Goal: Task Accomplishment & Management: Manage account settings

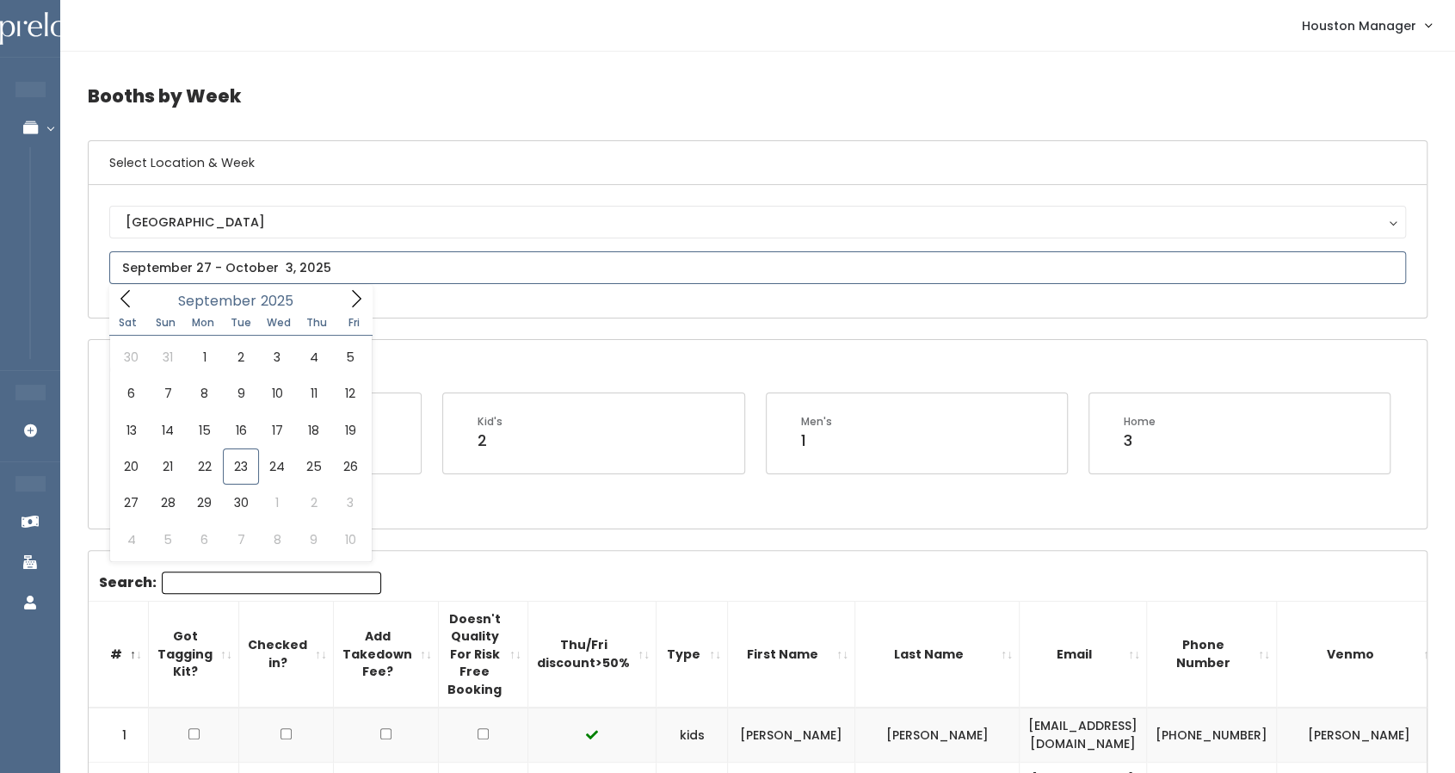
type input "October 4 to October 10"
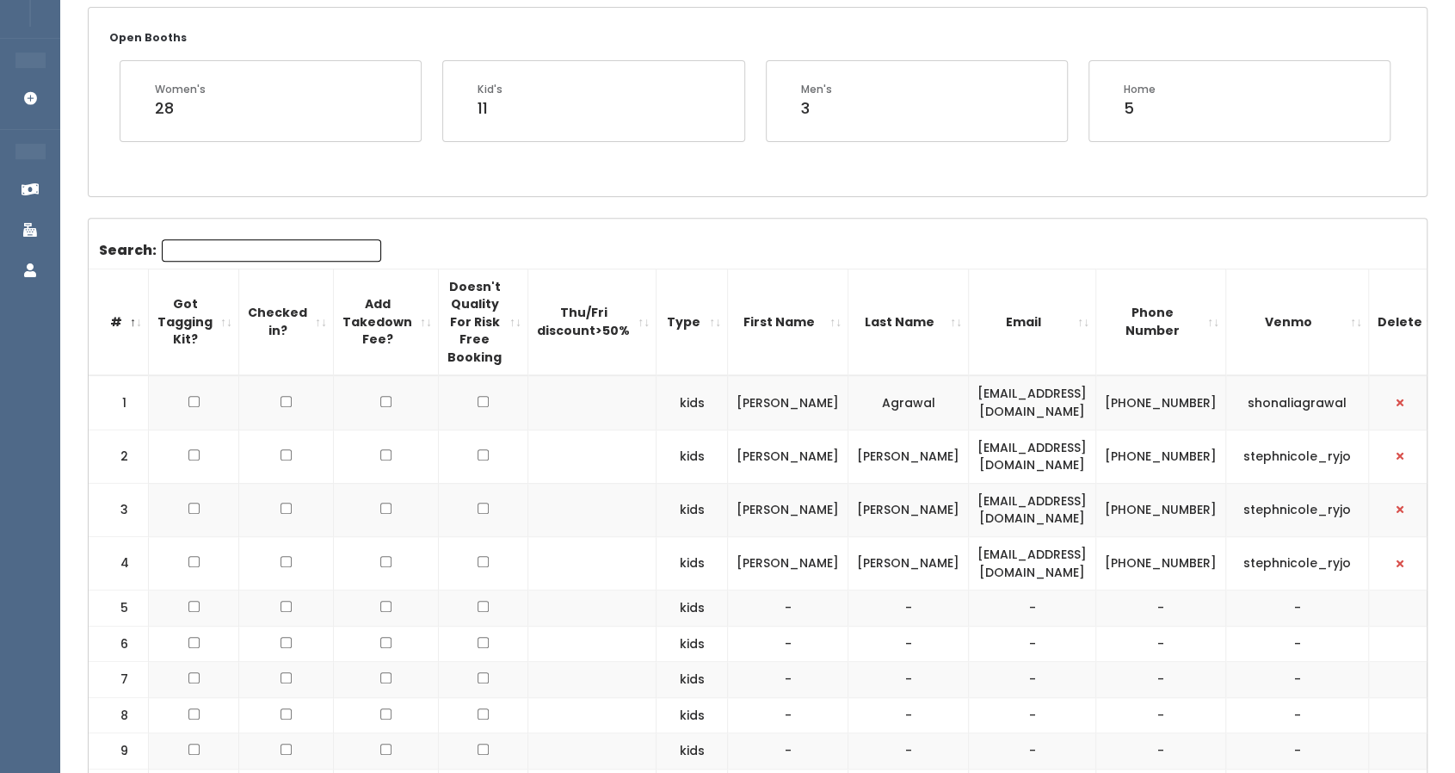
scroll to position [162, 0]
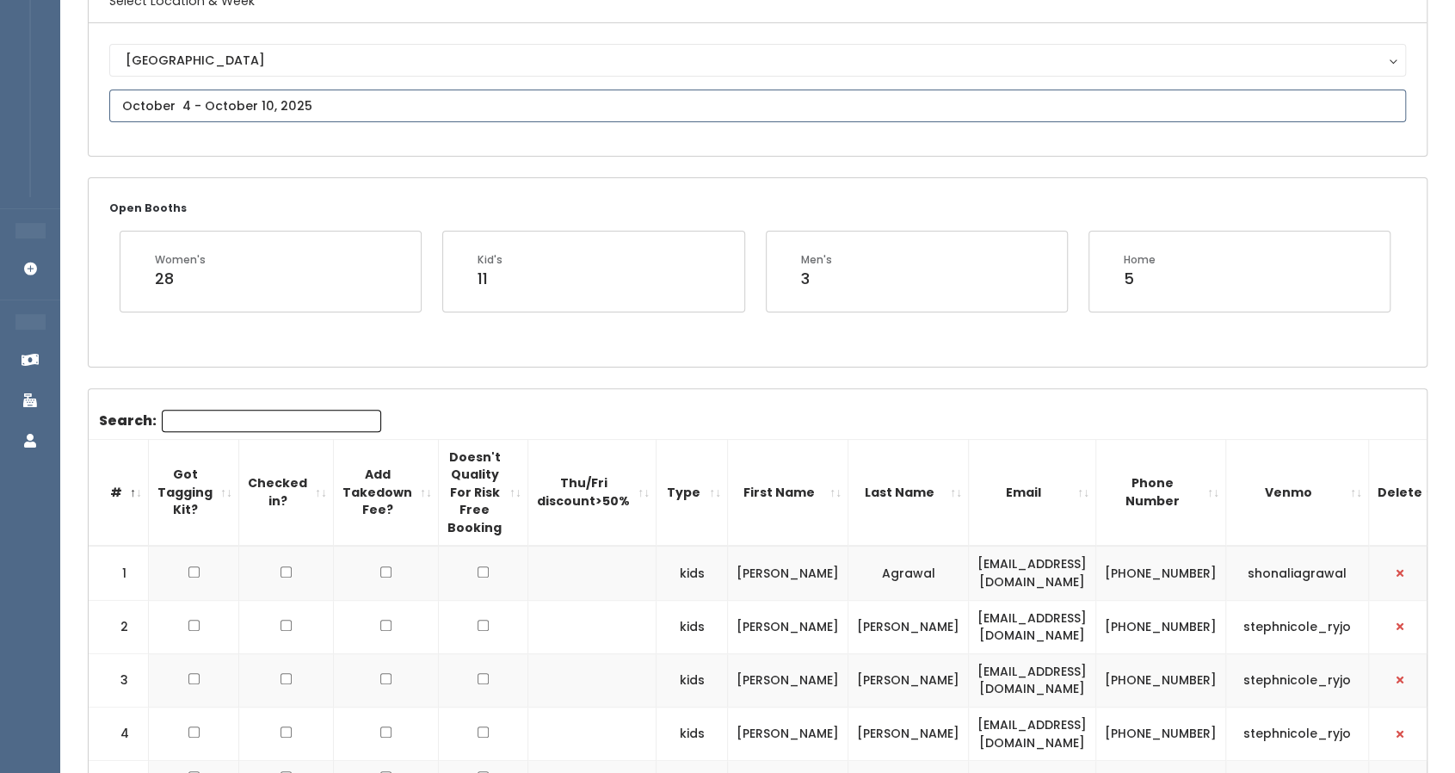
click at [227, 97] on input "text" at bounding box center [757, 105] width 1296 height 33
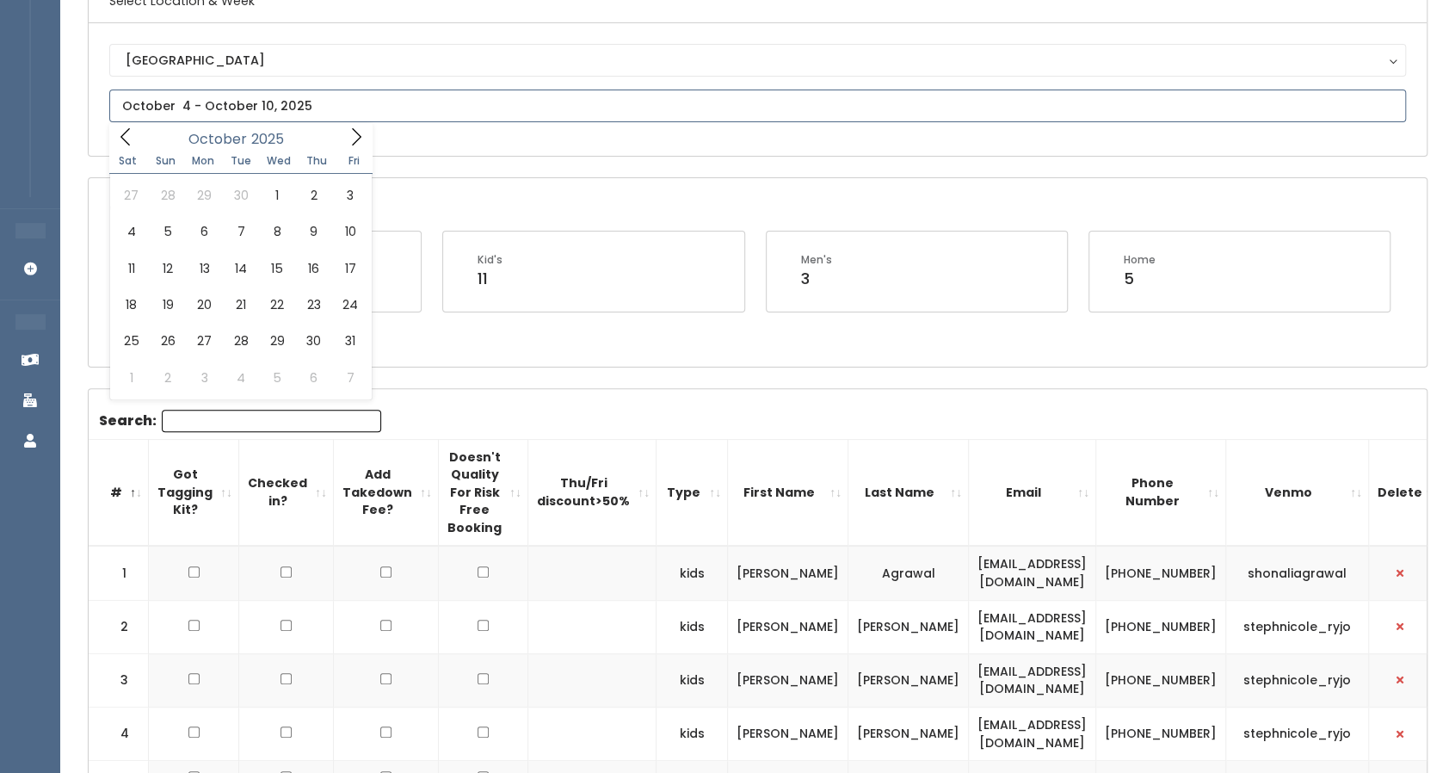
click at [356, 130] on icon at bounding box center [356, 136] width 19 height 19
type input "October 11 to October 17"
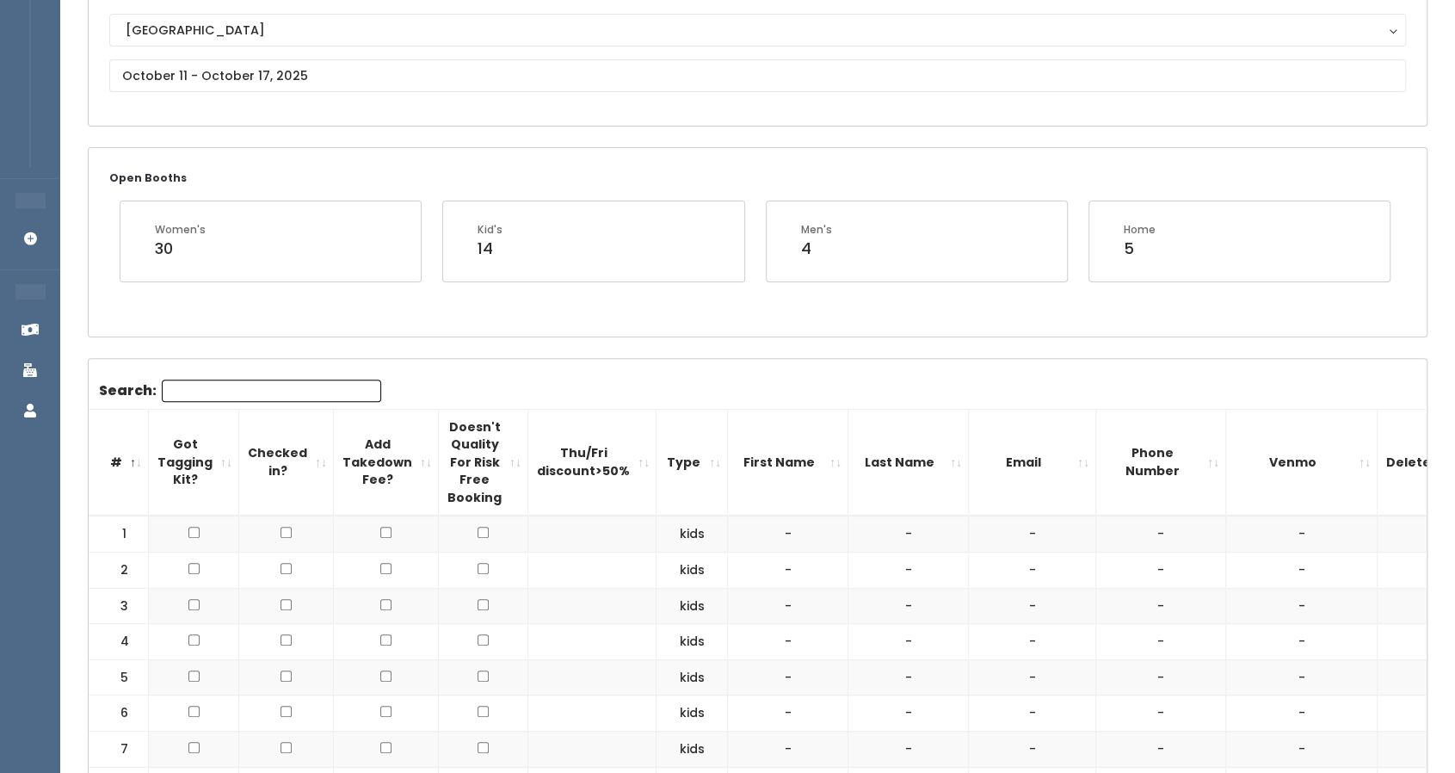
scroll to position [188, 0]
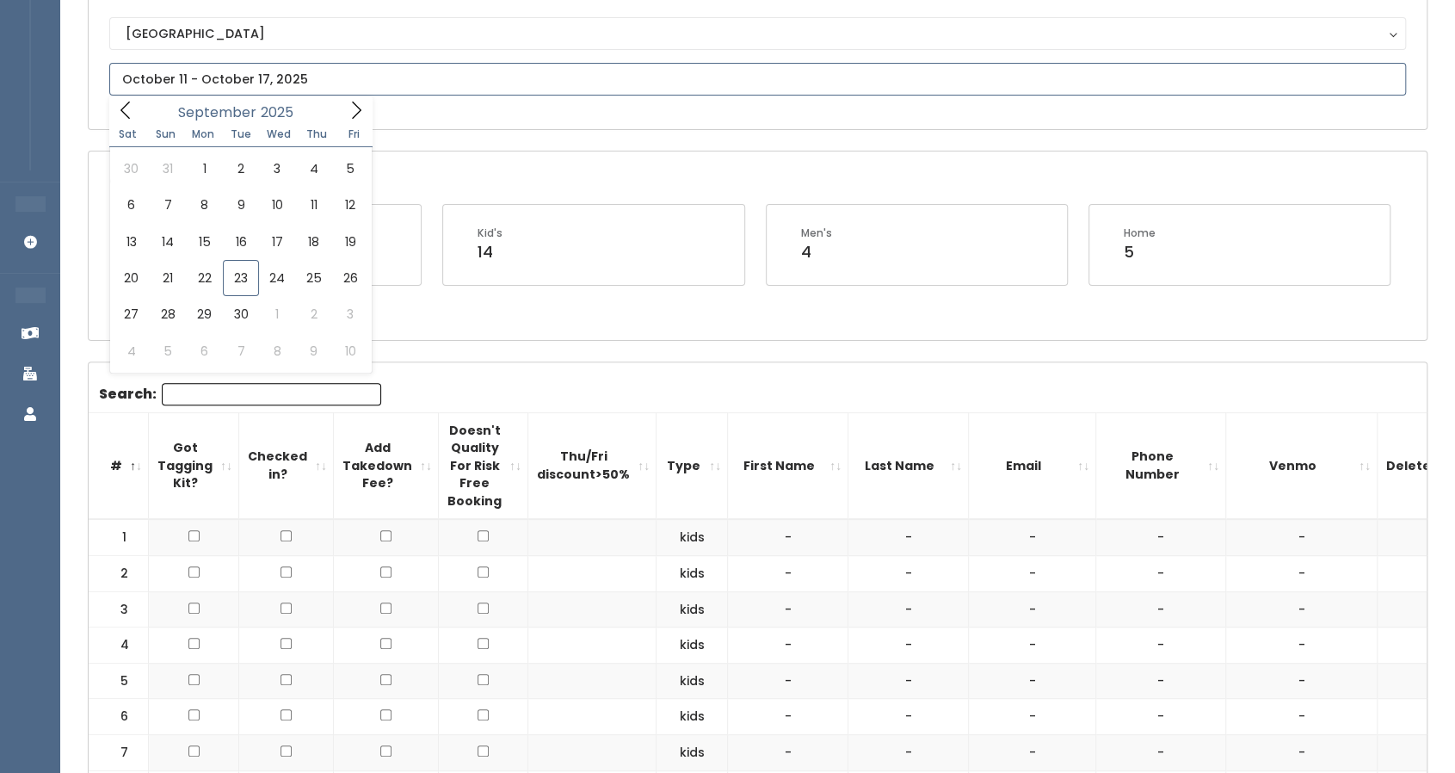
click at [342, 77] on input "text" at bounding box center [757, 79] width 1296 height 33
click at [351, 104] on icon at bounding box center [356, 110] width 19 height 19
type input "October 18 to October 24"
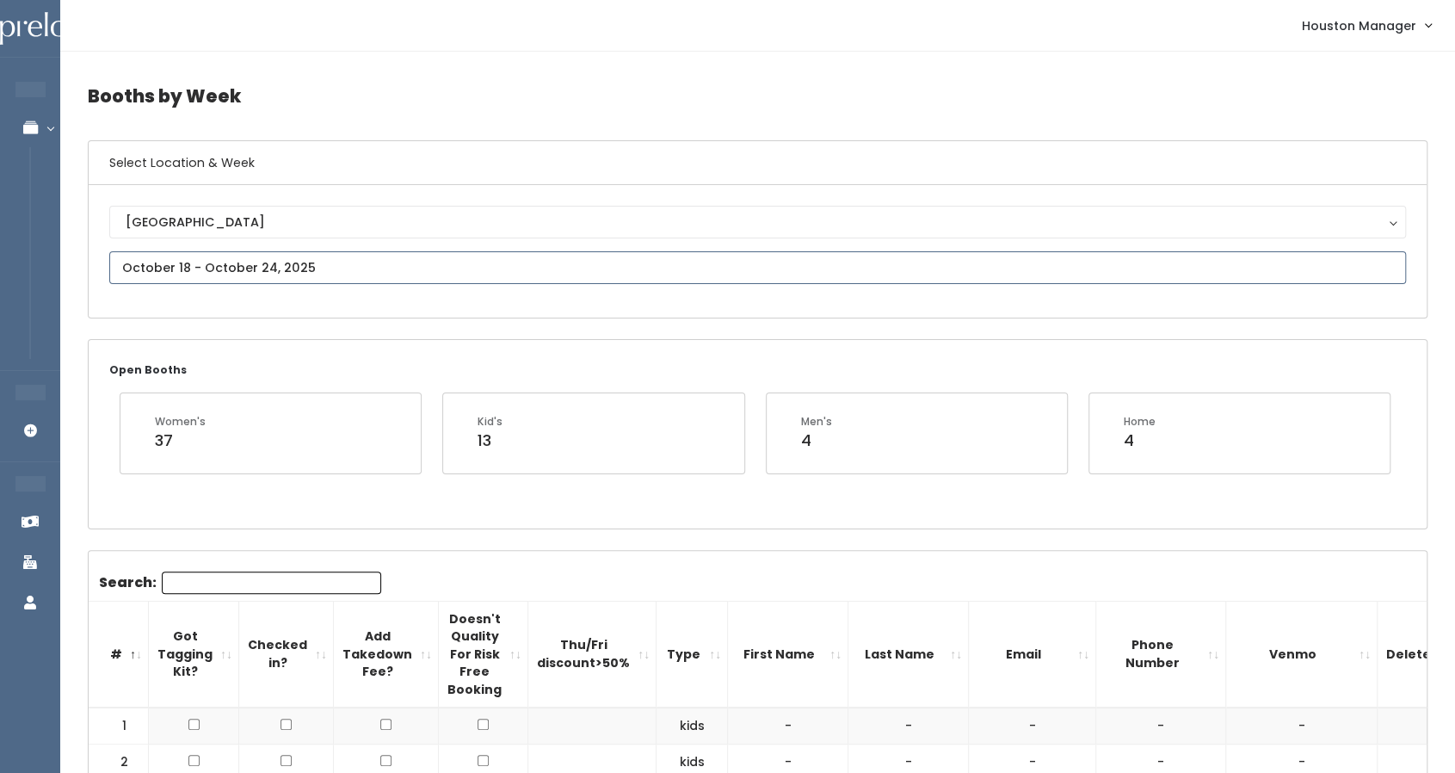
click at [244, 269] on input "text" at bounding box center [757, 267] width 1296 height 33
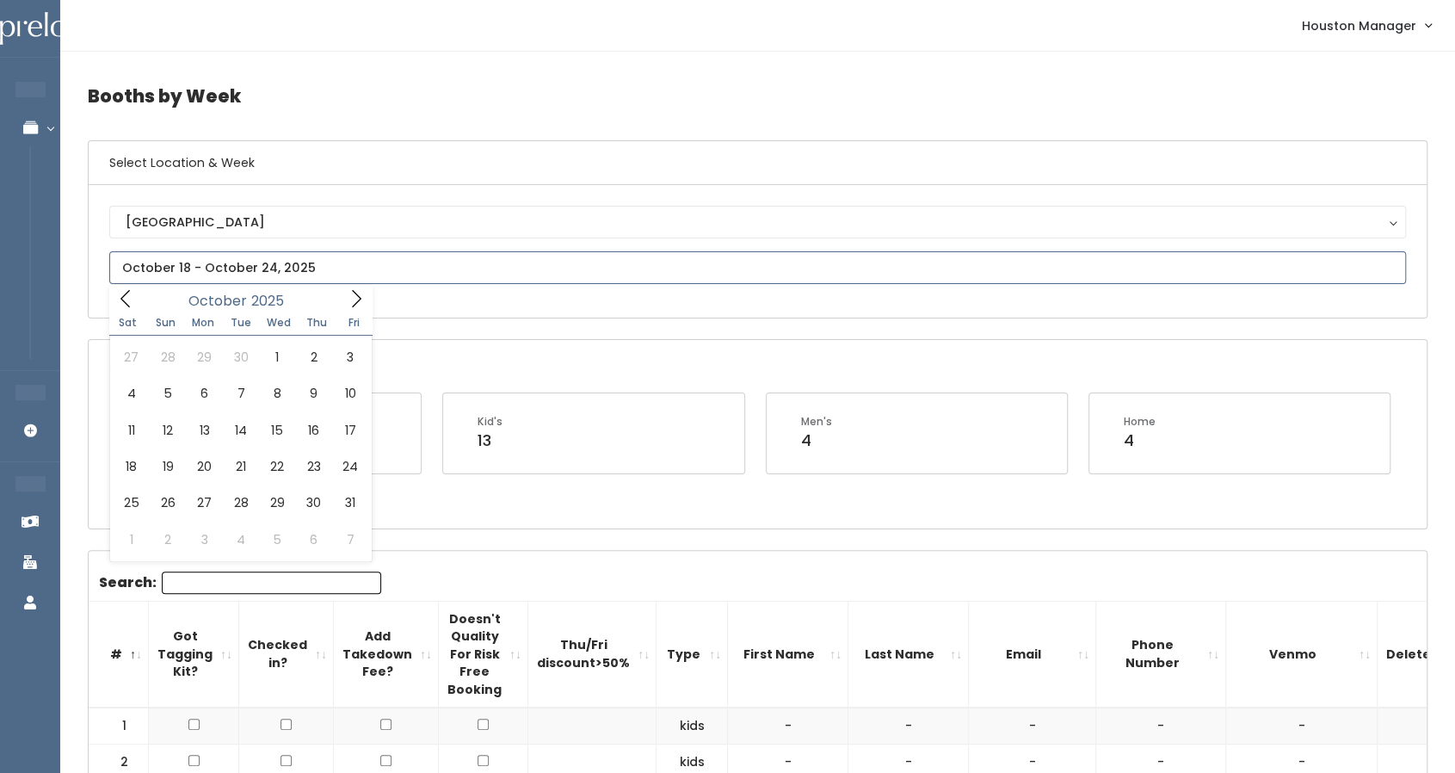
click at [354, 304] on icon at bounding box center [356, 298] width 19 height 19
type input "[DATE] to [DATE]"
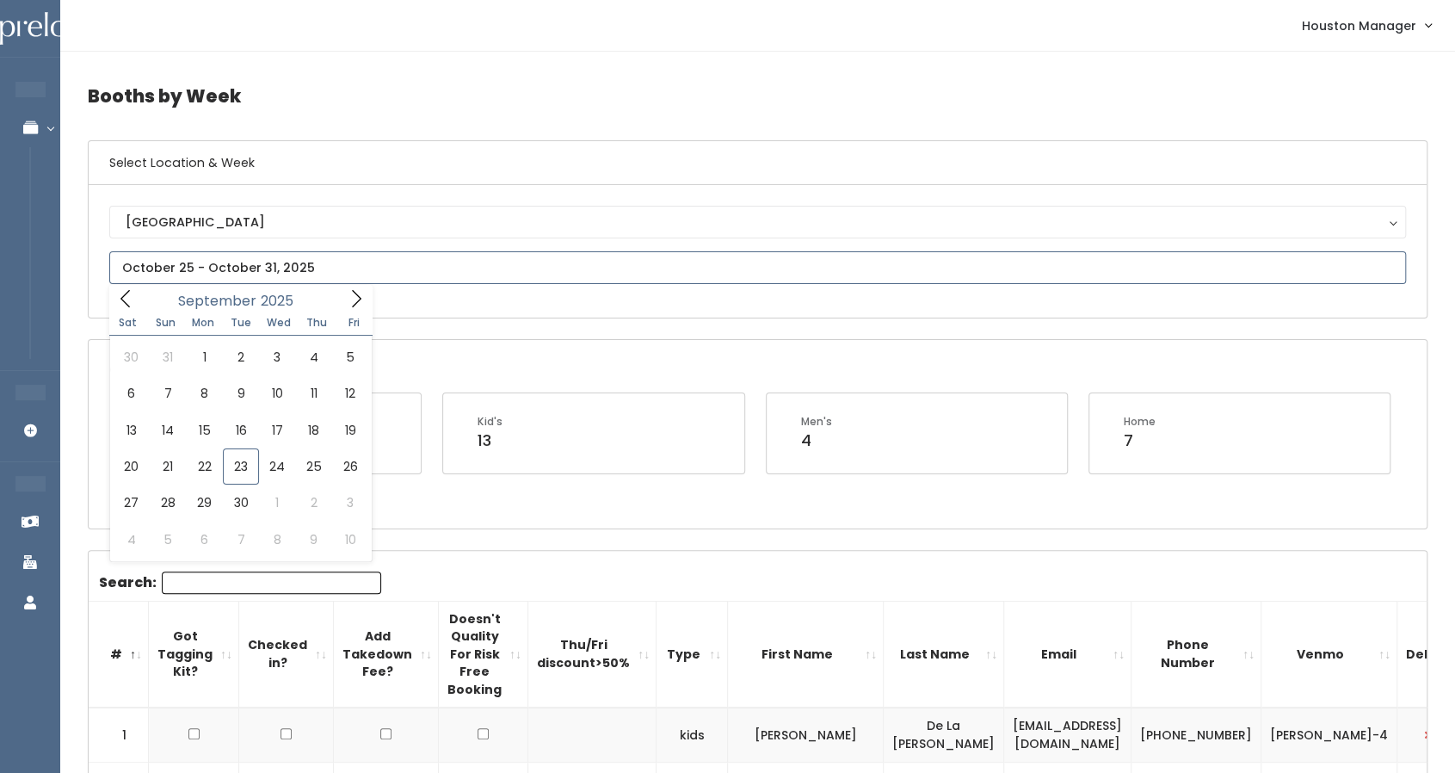
click at [292, 269] on input "text" at bounding box center [757, 267] width 1296 height 33
click at [357, 300] on icon at bounding box center [356, 298] width 19 height 19
type input "November 1 to November 7"
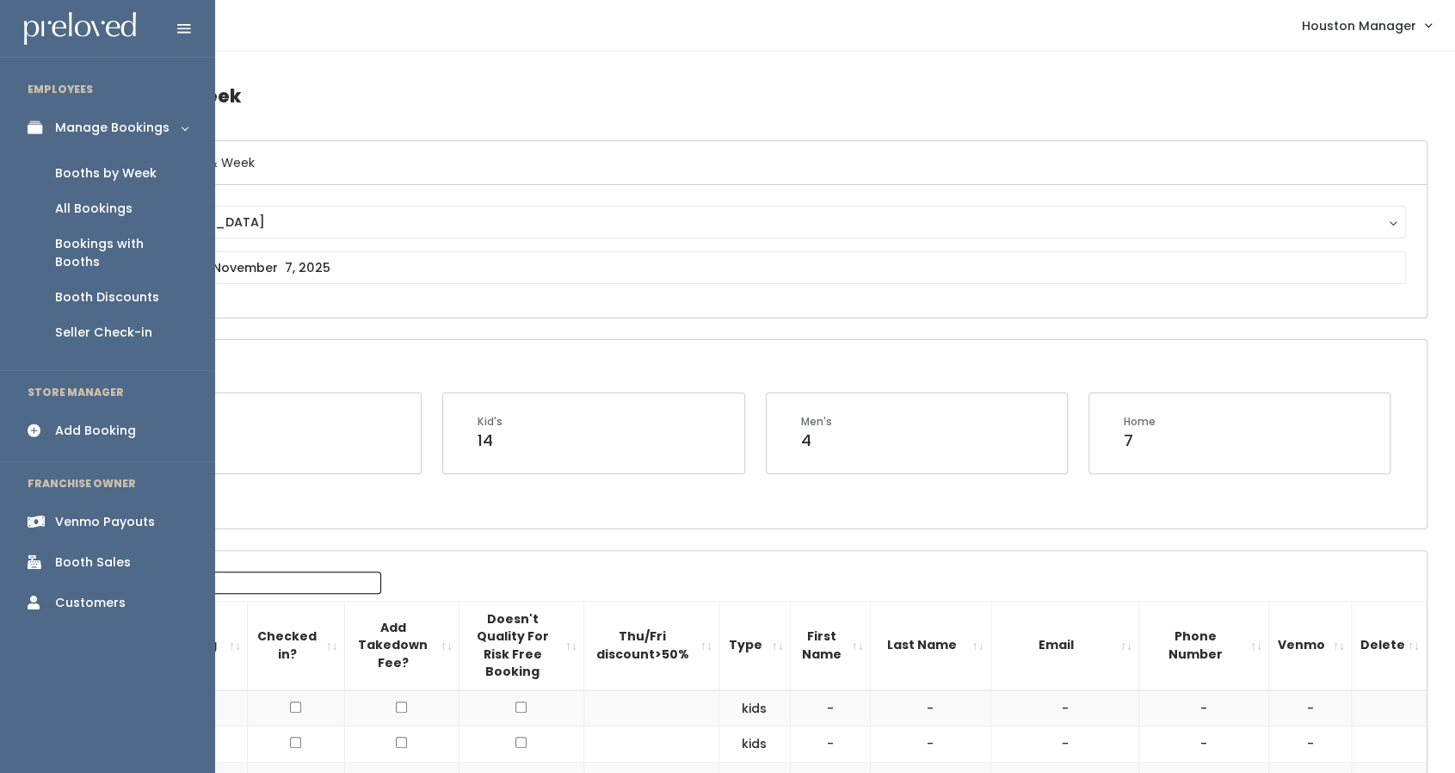
click at [103, 163] on link "Booths by Week" at bounding box center [107, 173] width 215 height 35
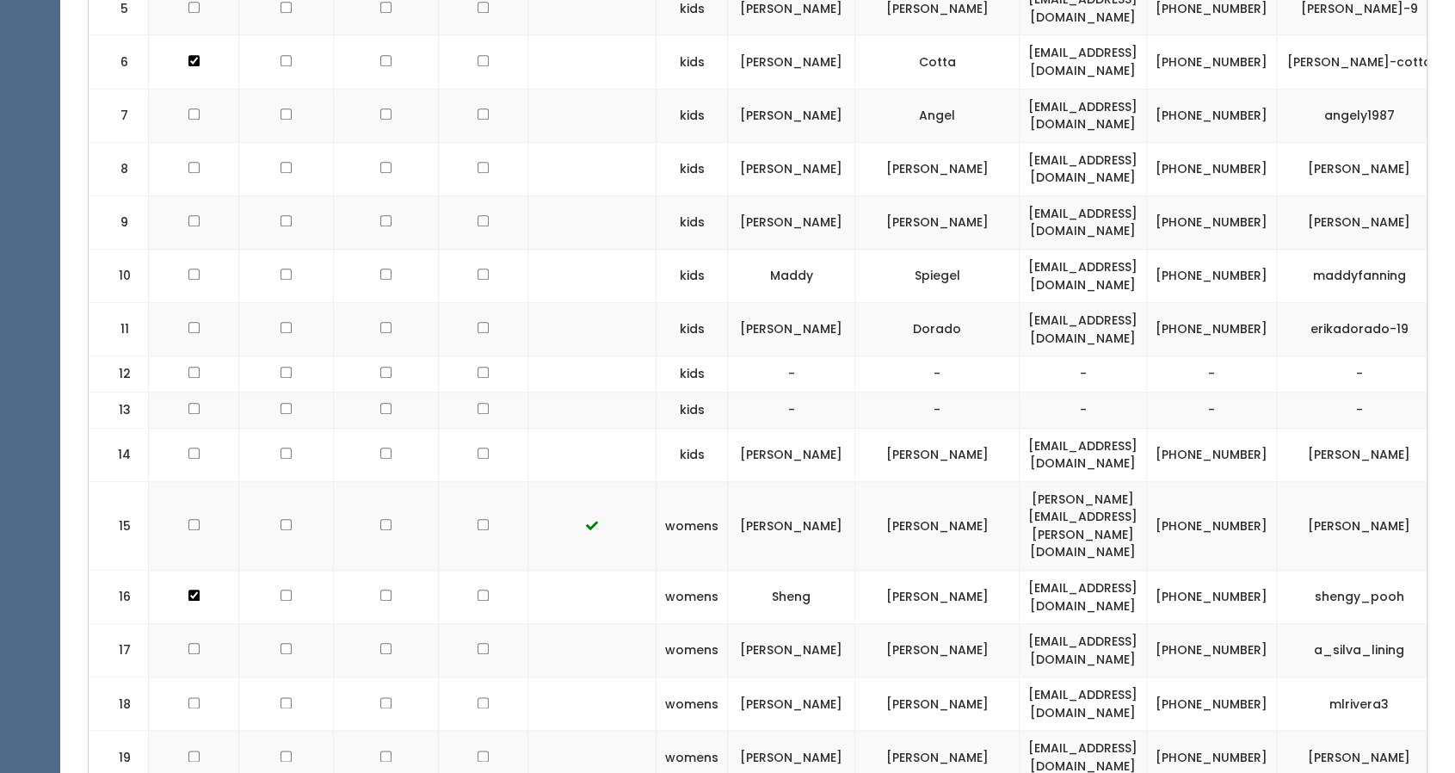
scroll to position [975, 0]
click at [745, 428] on td "[PERSON_NAME]" at bounding box center [791, 454] width 127 height 53
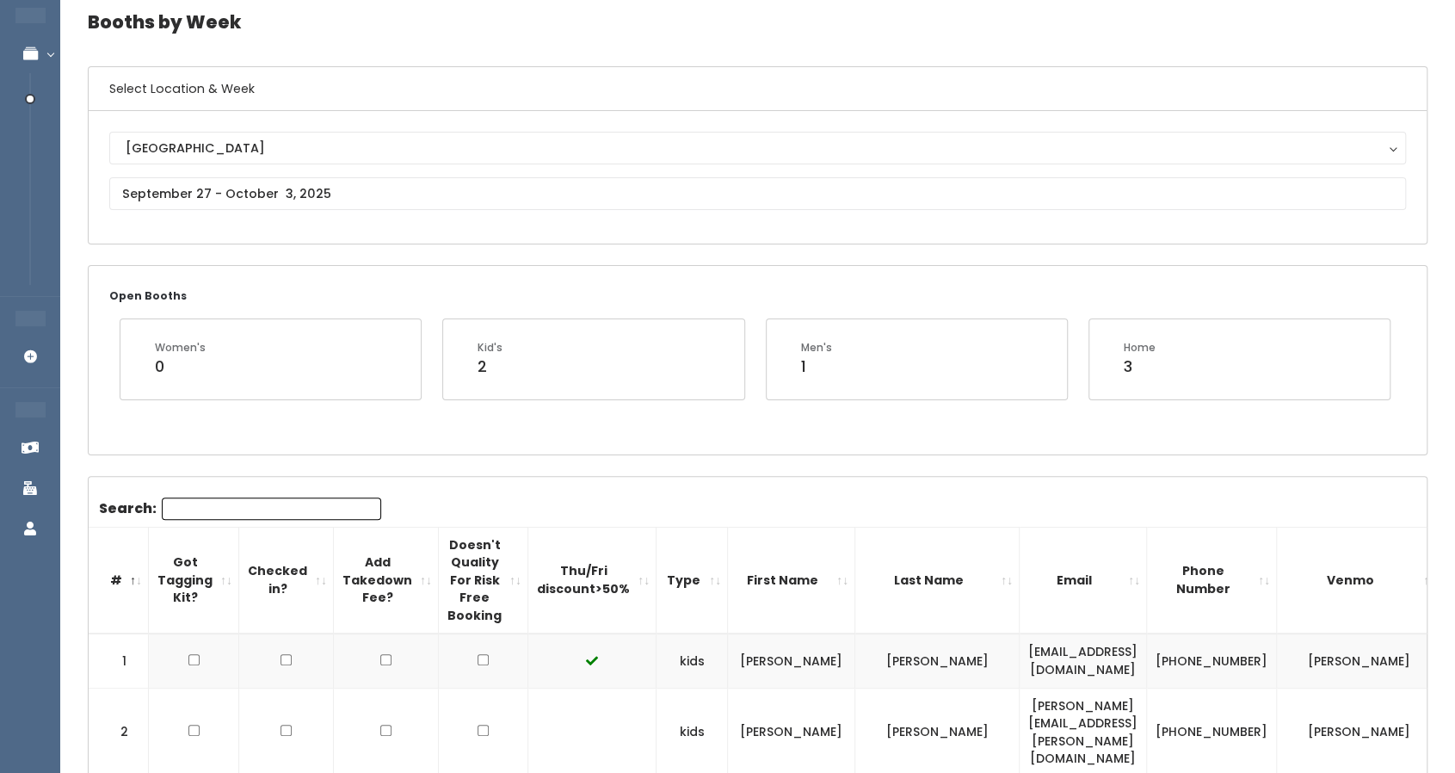
scroll to position [0, 0]
